Goal: Task Accomplishment & Management: Complete application form

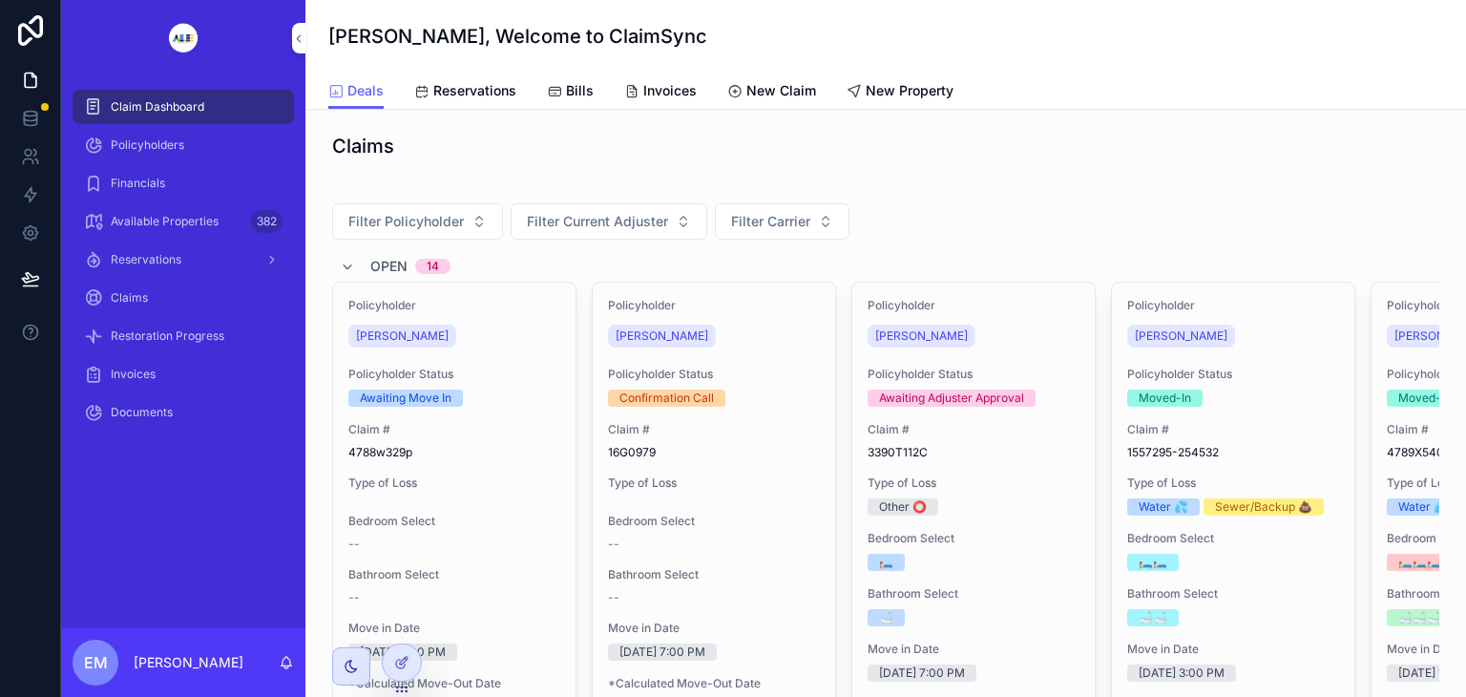
drag, startPoint x: 439, startPoint y: 334, endPoint x: 405, endPoint y: 334, distance: 34.4
click at [405, 334] on span "[PERSON_NAME]" at bounding box center [402, 335] width 93 height 15
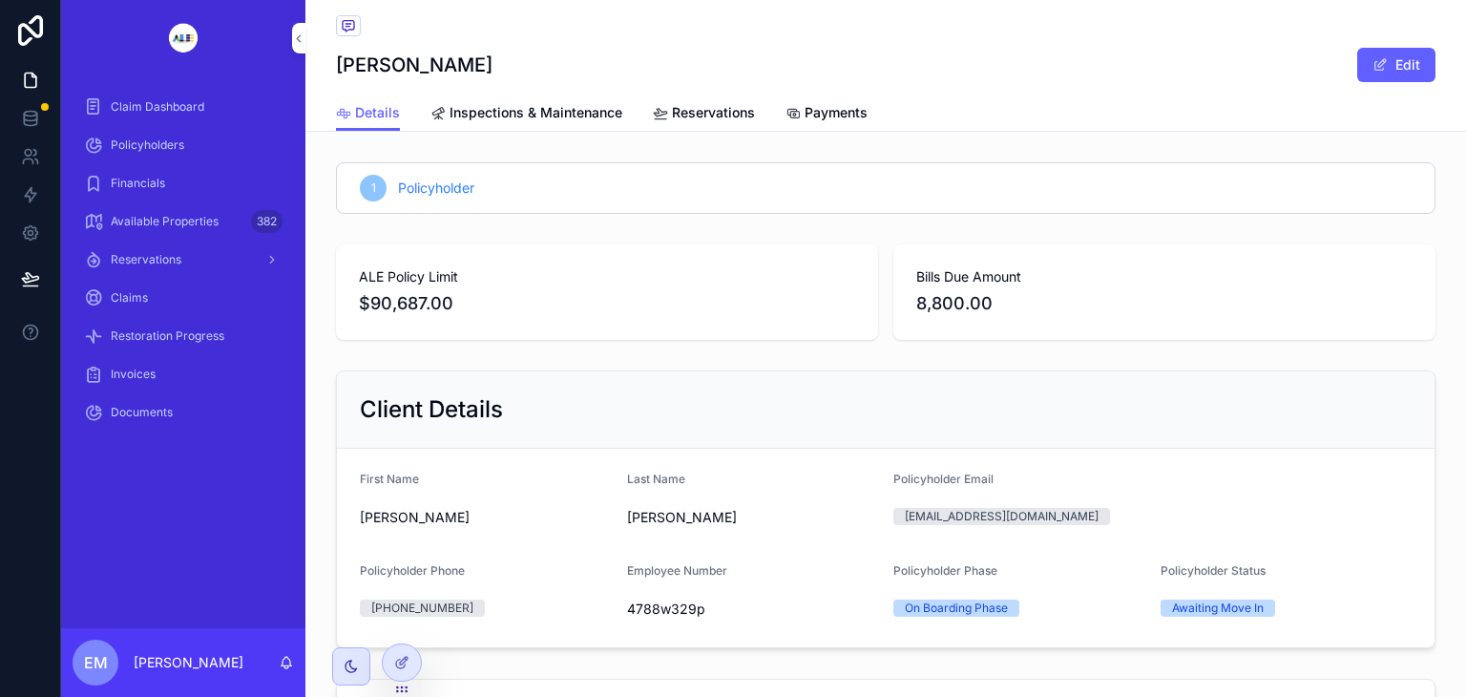
drag, startPoint x: 174, startPoint y: 108, endPoint x: 118, endPoint y: 106, distance: 55.4
click at [118, 106] on span "Claim Dashboard" at bounding box center [158, 106] width 94 height 15
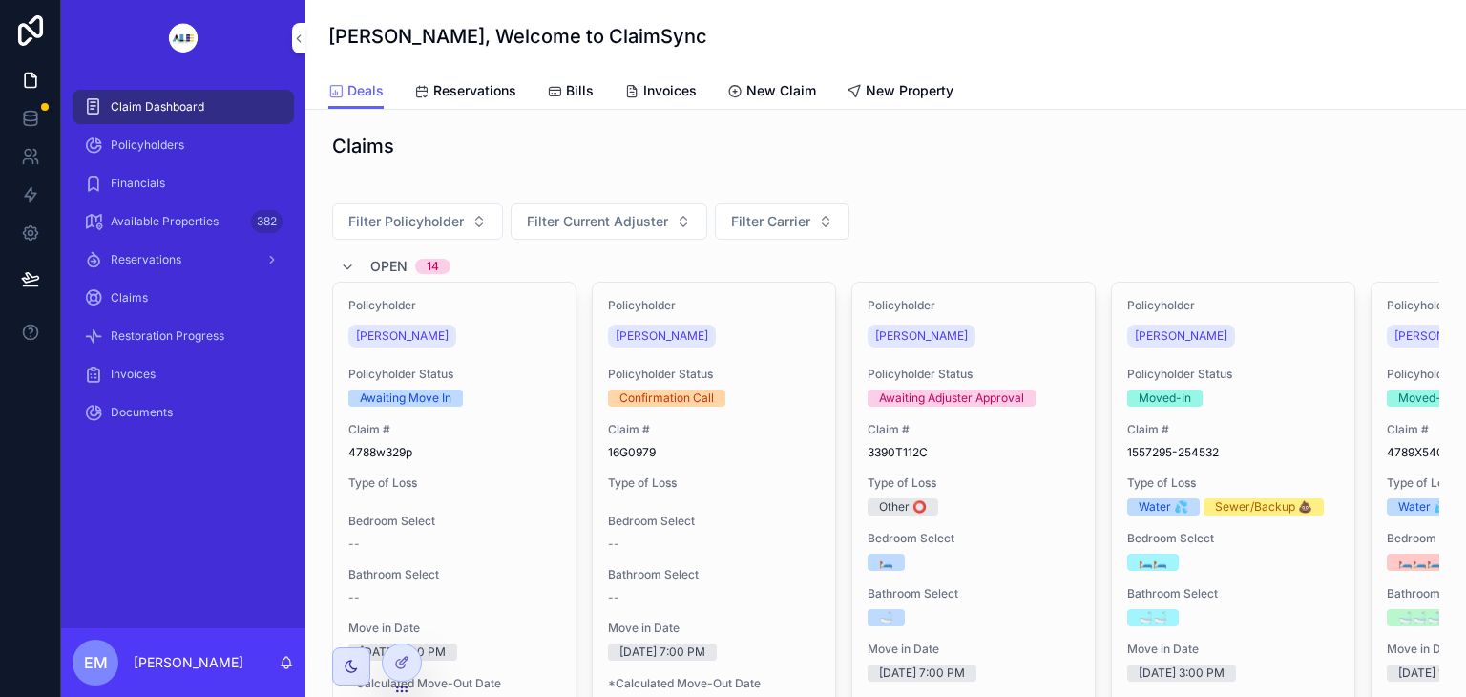
click at [874, 94] on span "New Property" at bounding box center [909, 90] width 88 height 19
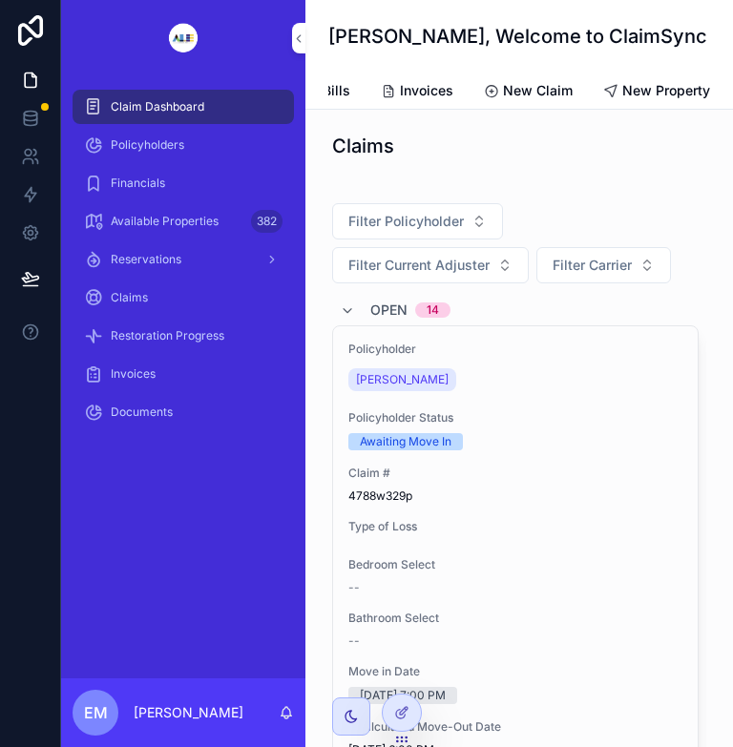
scroll to position [0, 254]
click at [668, 94] on span "New Property" at bounding box center [666, 90] width 88 height 19
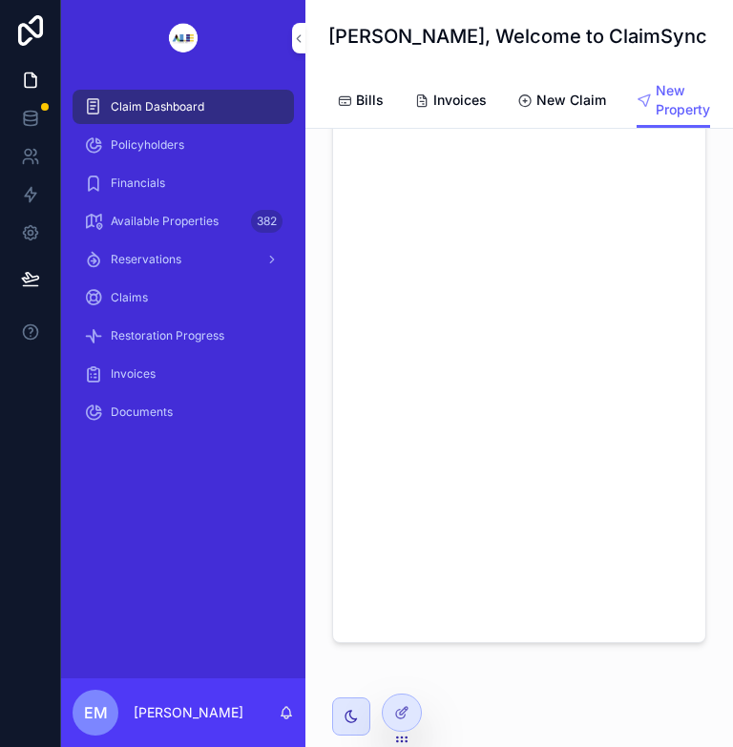
scroll to position [328, 0]
click at [692, 575] on div "scrollable content" at bounding box center [519, 212] width 397 height 764
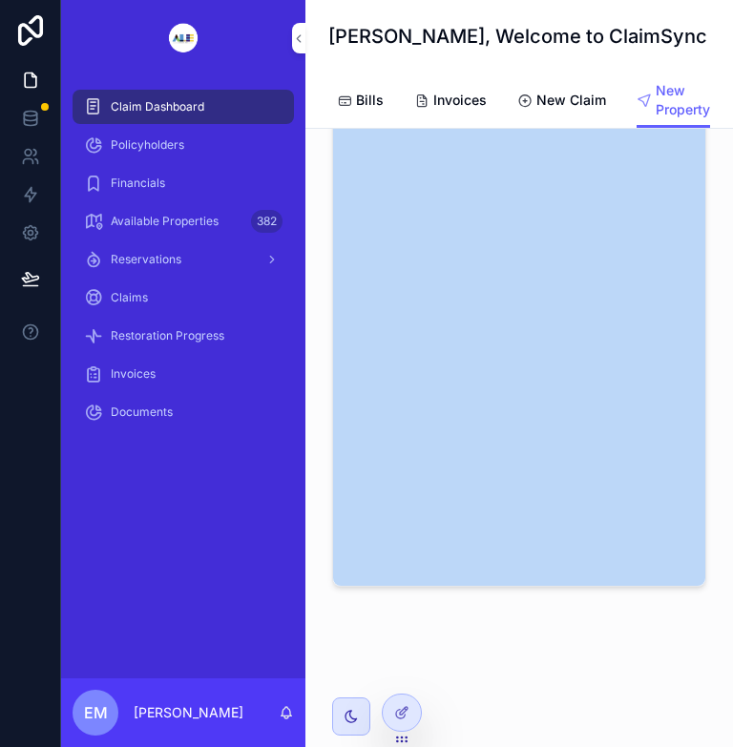
click at [692, 575] on div "scrollable content" at bounding box center [519, 212] width 397 height 764
click at [660, 620] on div "scrollable content" at bounding box center [518, 266] width 427 height 902
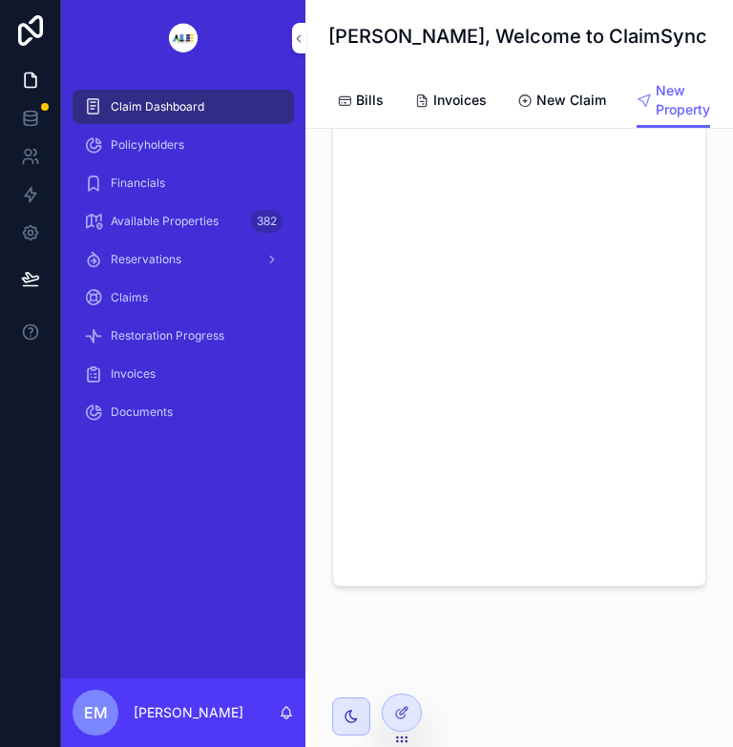
click at [419, 714] on div at bounding box center [402, 713] width 38 height 36
